Goal: Task Accomplishment & Management: Use online tool/utility

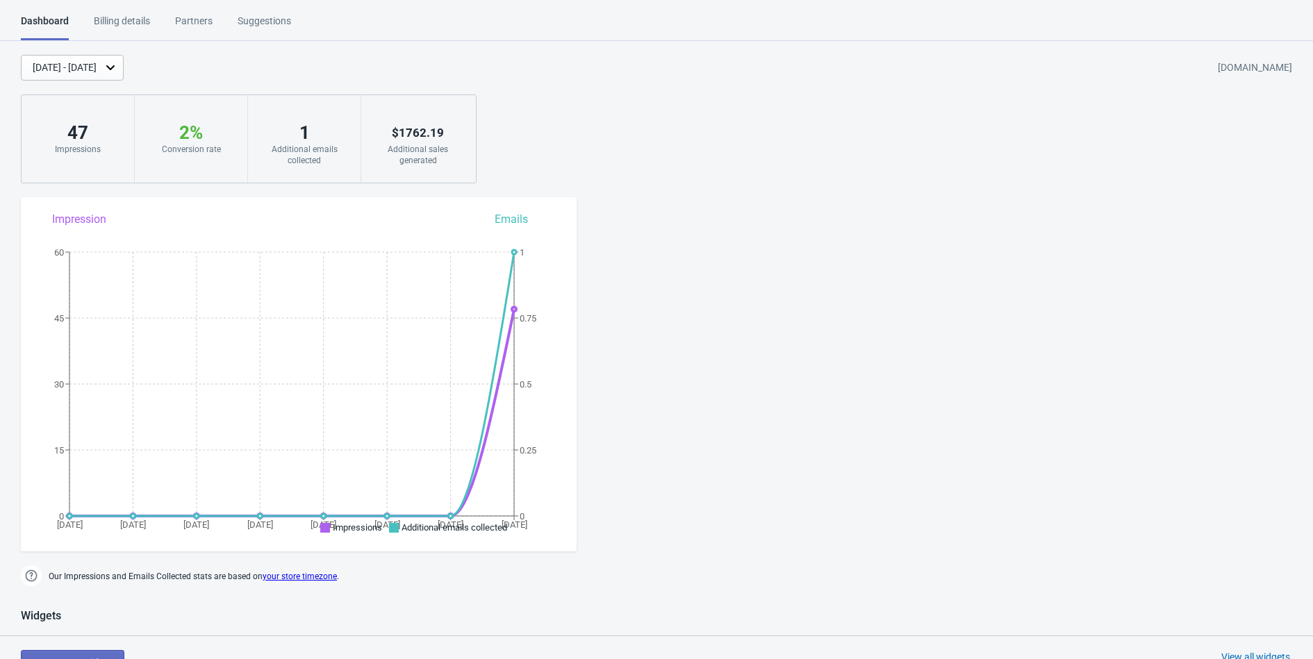
scroll to position [13, 0]
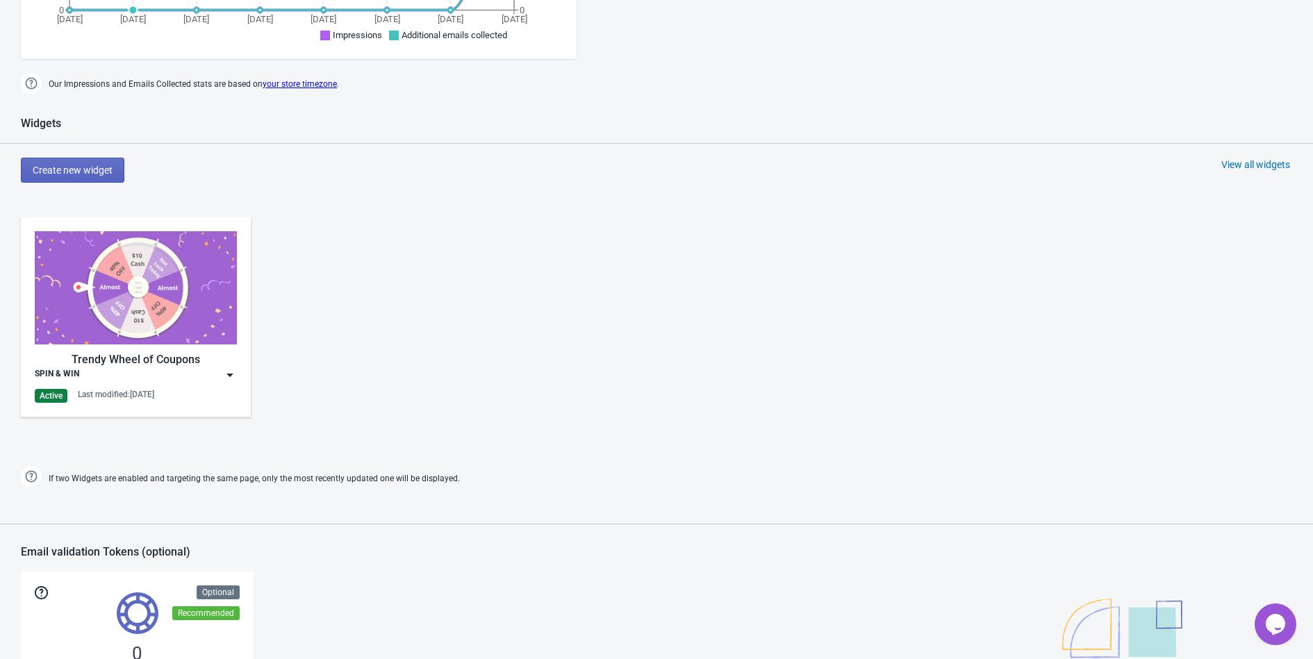
scroll to position [518, 0]
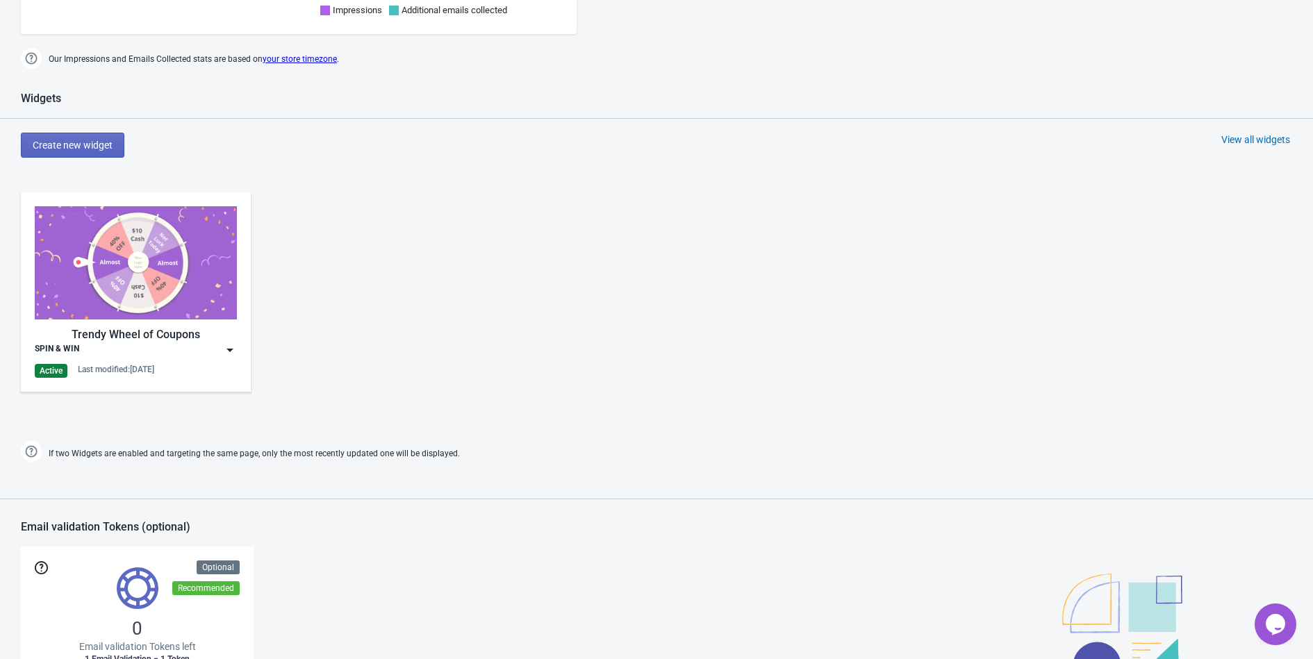
click at [224, 361] on div "Trendy Wheel of Coupons SPIN & WIN Active Last modified: [DATE]" at bounding box center [136, 292] width 202 height 172
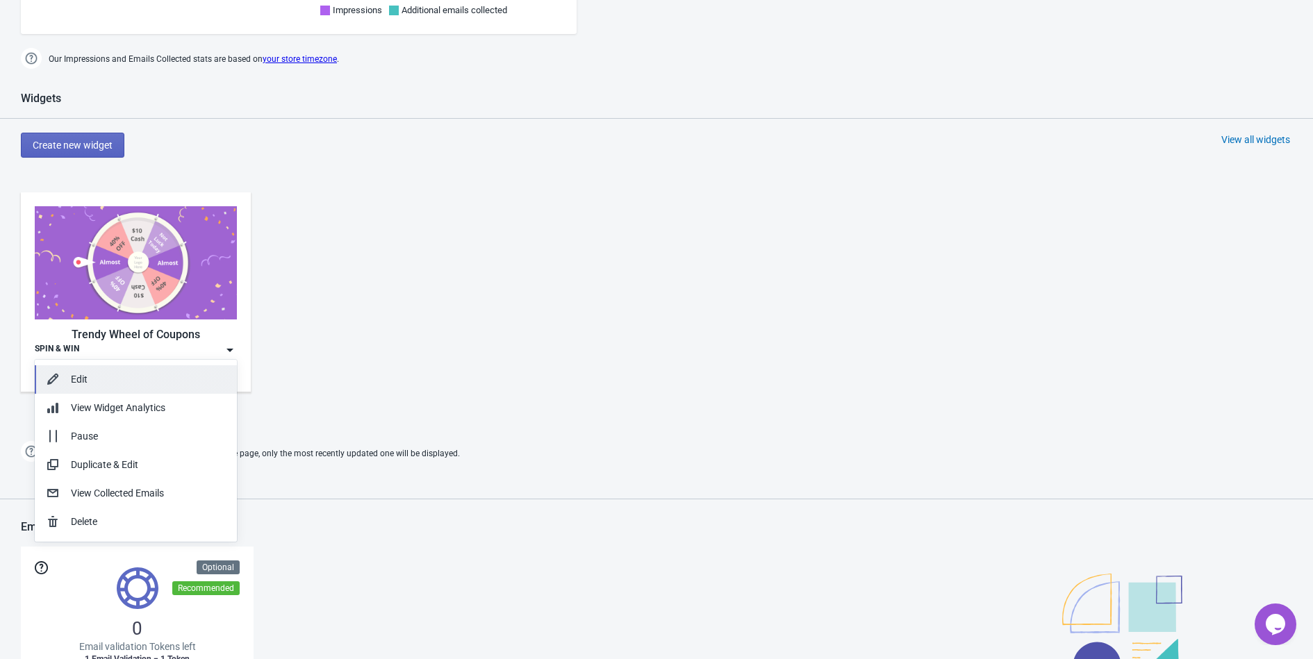
click at [120, 376] on div "Edit" at bounding box center [148, 379] width 155 height 15
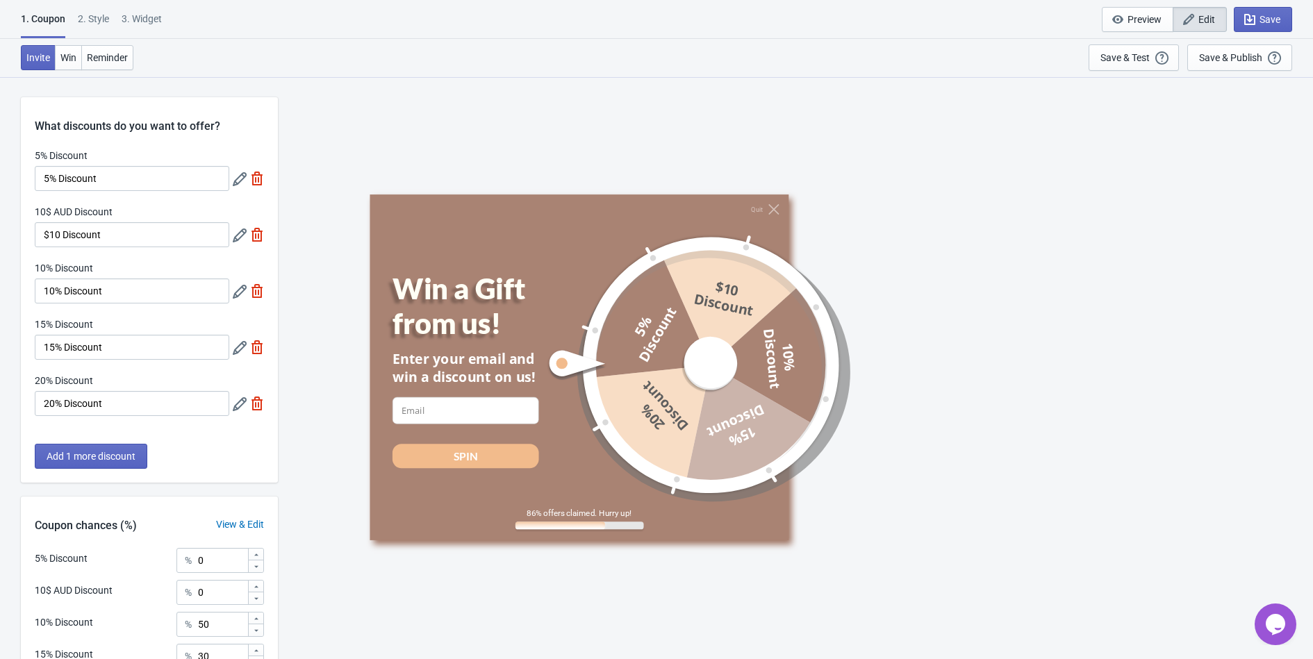
scroll to position [169, 0]
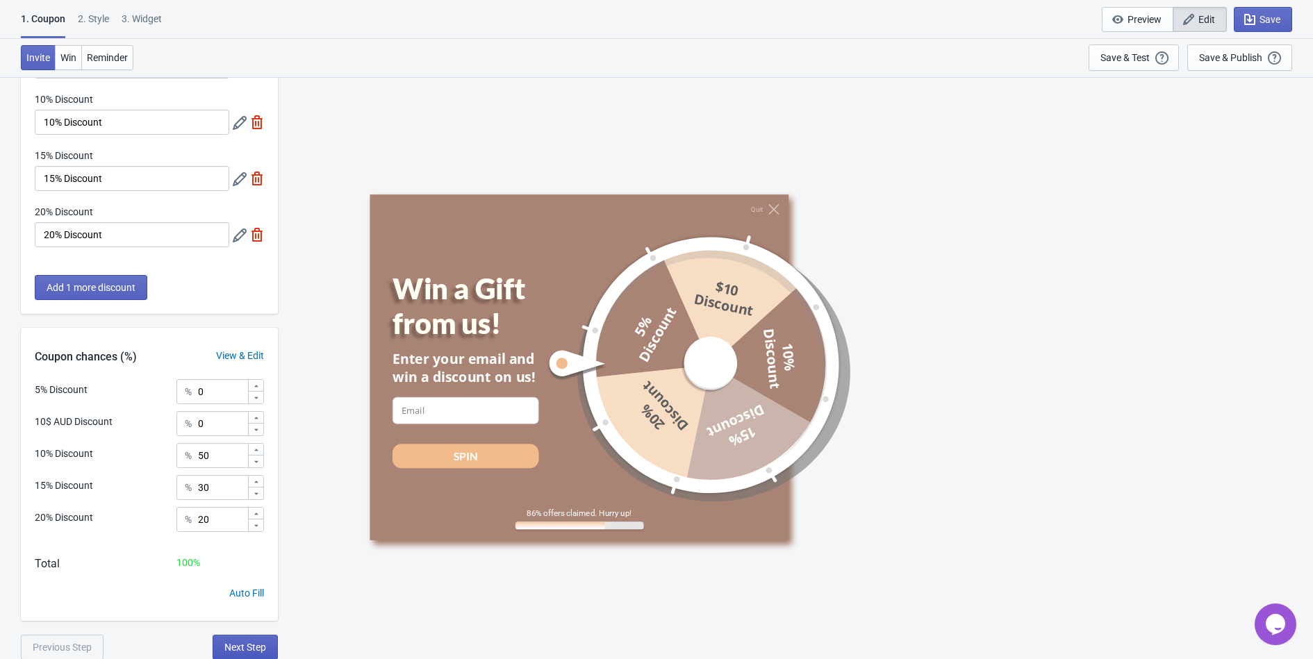
click at [227, 644] on span "Next Step" at bounding box center [245, 647] width 42 height 11
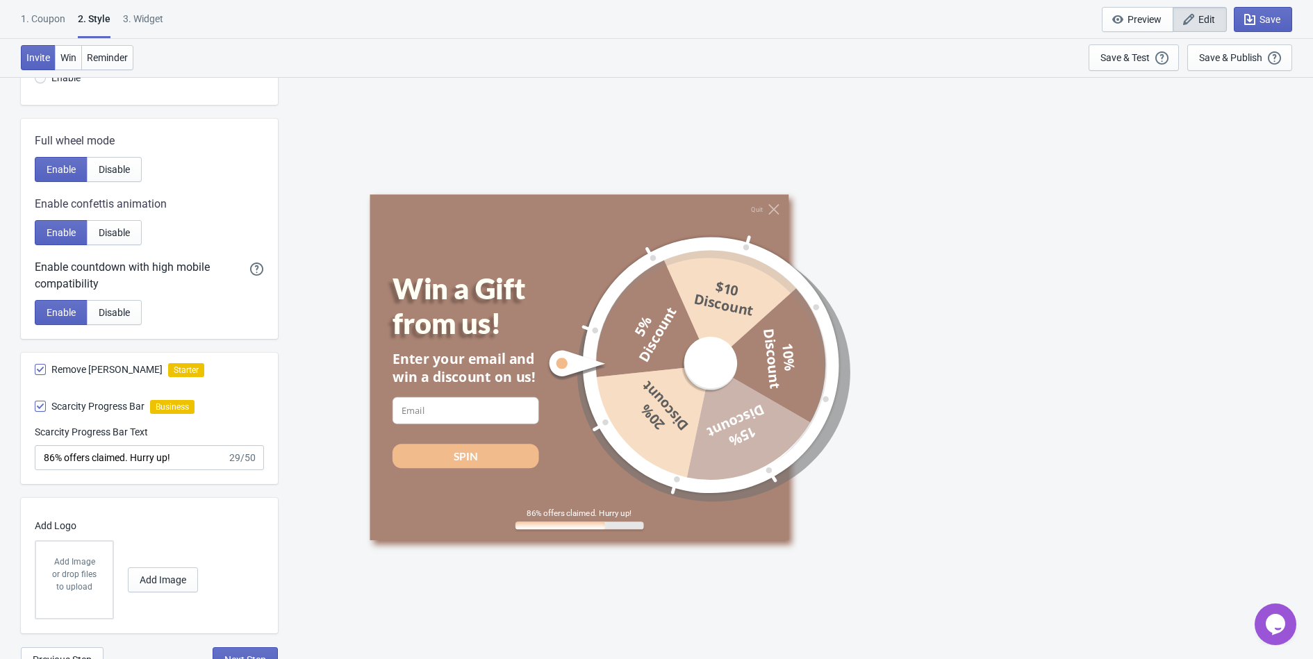
scroll to position [242, 0]
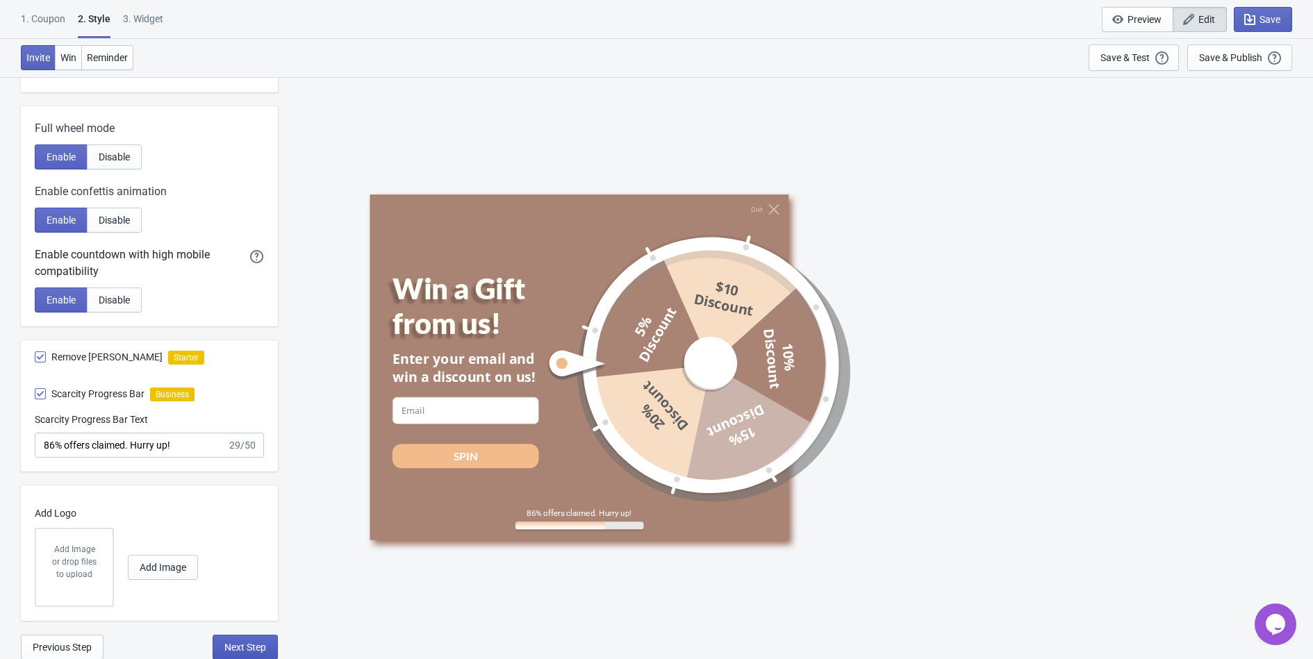
click at [218, 638] on button "Next Step" at bounding box center [245, 647] width 65 height 25
select select "once_per_user"
select select "1"
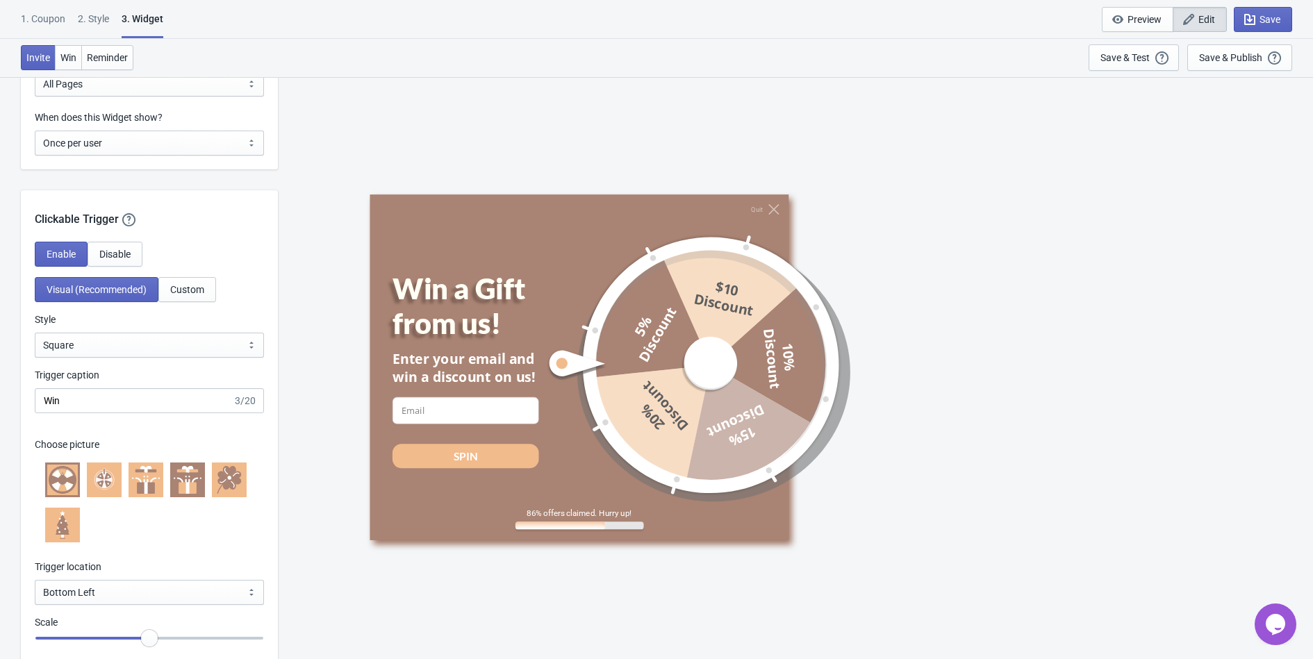
scroll to position [1082, 0]
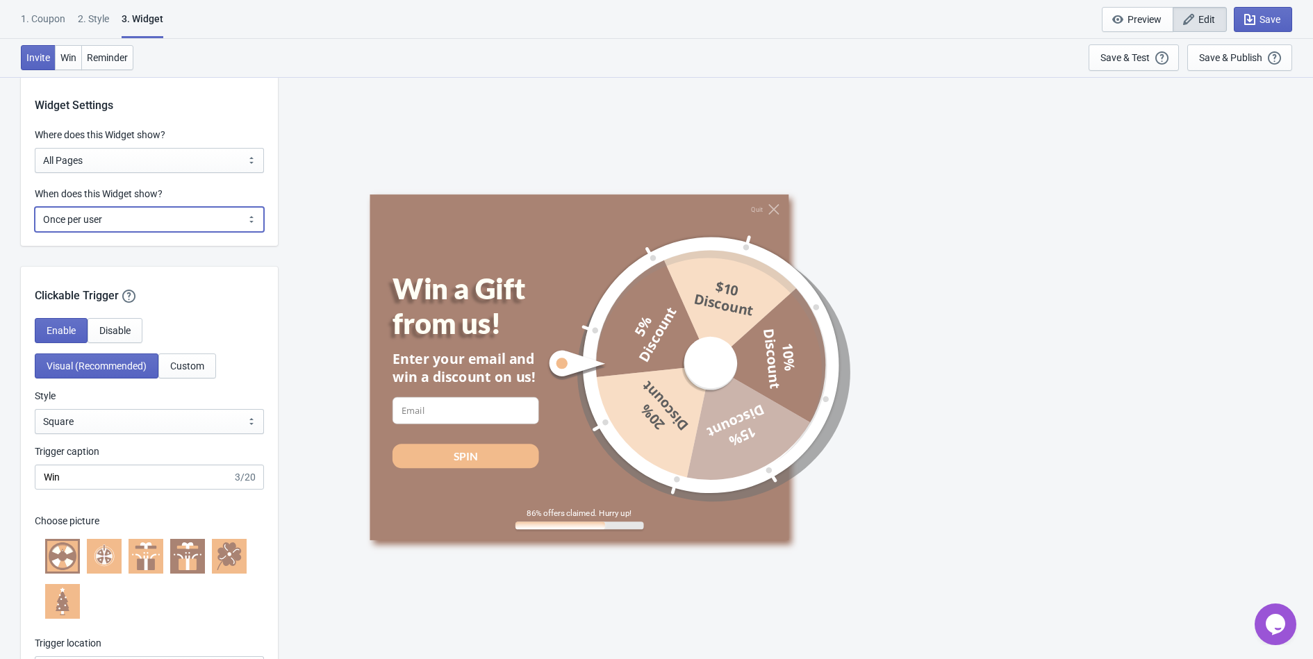
click at [158, 211] on select "Every new visit of page Once every period of time Once per visitor session (Rec…" at bounding box center [149, 219] width 229 height 25
select select "once"
click at [1216, 61] on div "Save & Publish" at bounding box center [1230, 57] width 63 height 11
